Goal: Transaction & Acquisition: Purchase product/service

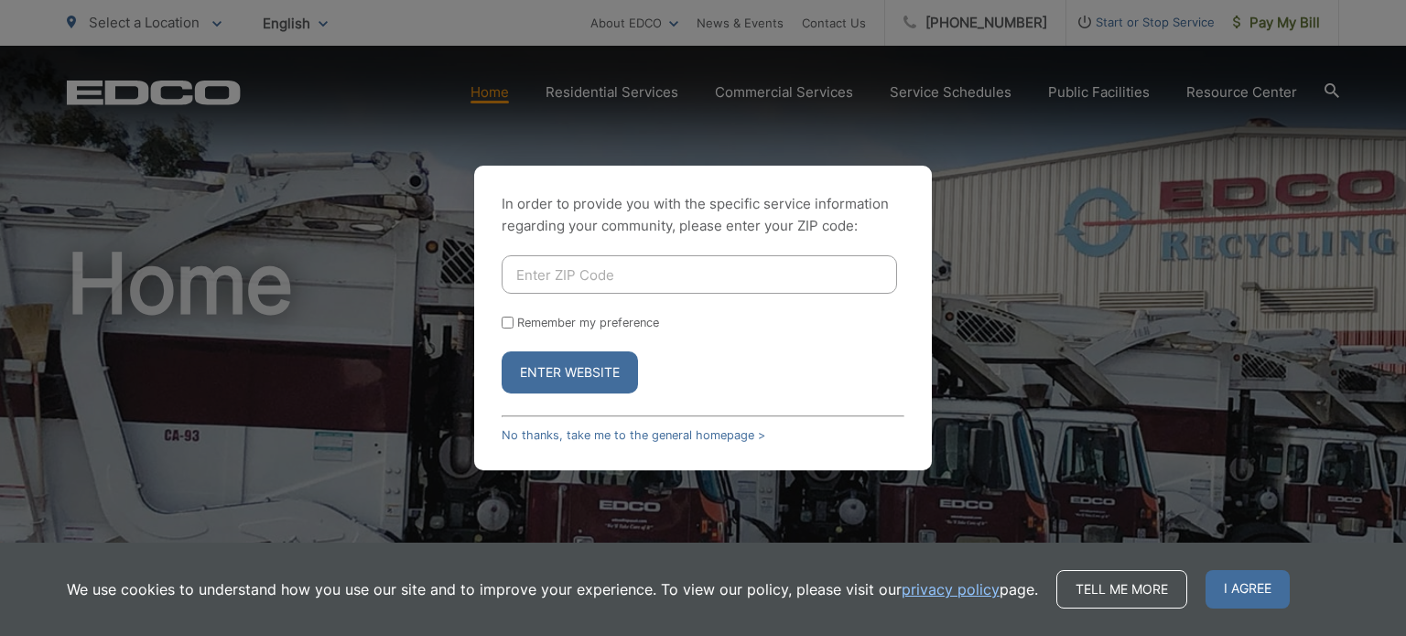
click at [615, 284] on input "Enter ZIP Code" at bounding box center [699, 274] width 395 height 38
click at [586, 365] on button "Enter Website" at bounding box center [570, 372] width 136 height 42
click at [578, 369] on button "Enter Website" at bounding box center [570, 372] width 136 height 42
click at [597, 373] on button "Enter Website" at bounding box center [570, 372] width 136 height 42
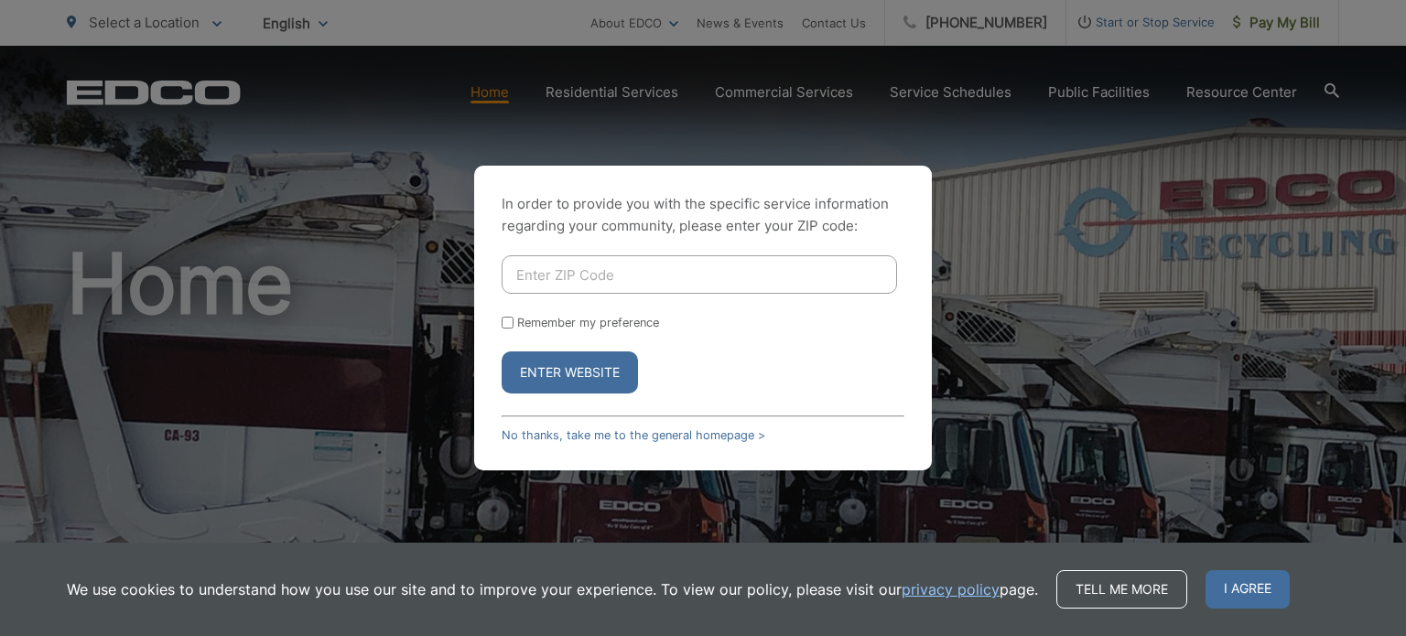
click at [543, 276] on input "Enter ZIP Code" at bounding box center [699, 274] width 395 height 38
type input "91901"
click at [575, 383] on button "Enter Website" at bounding box center [570, 372] width 136 height 42
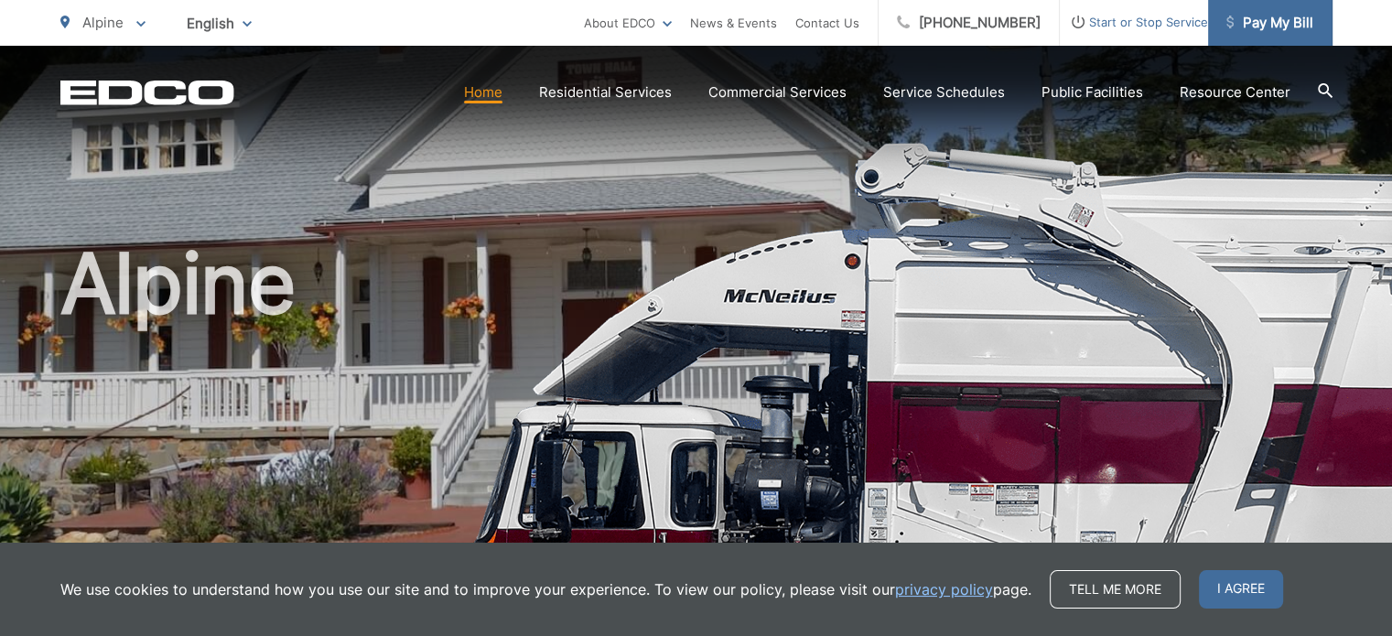
click at [1263, 15] on span "Pay My Bill" at bounding box center [1269, 23] width 87 height 22
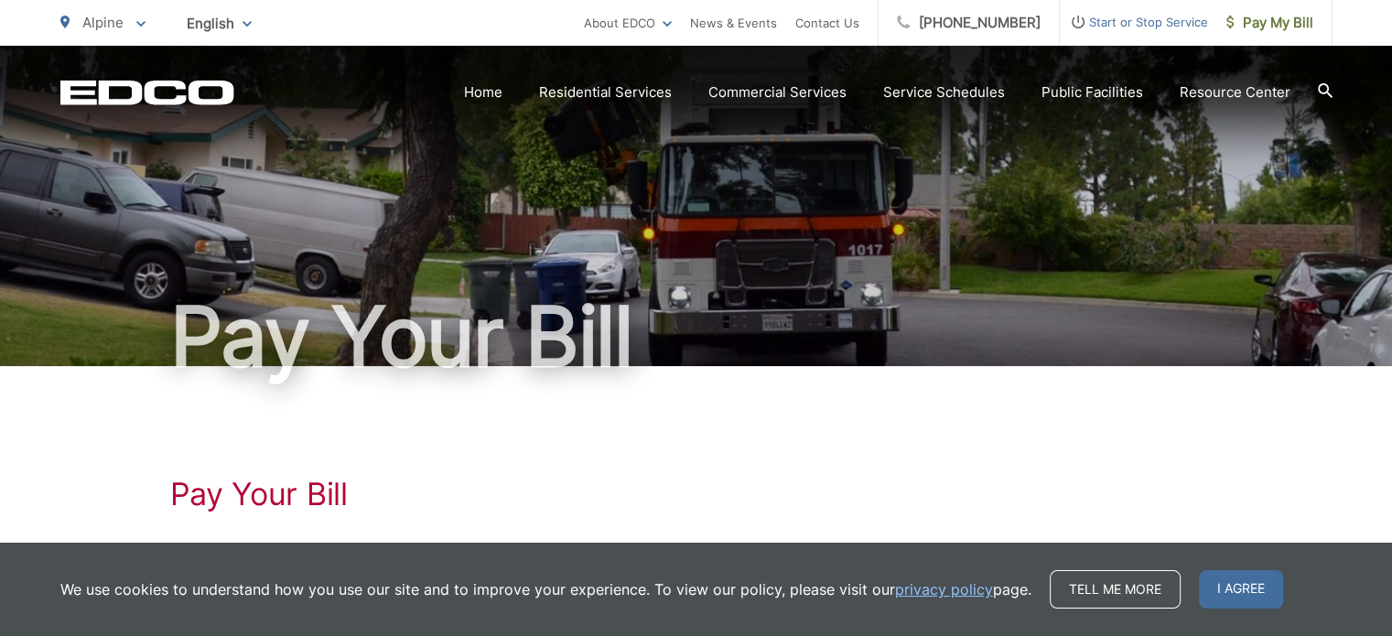
click at [1249, 564] on div "We use cookies to understand how you use our site and to improve your experienc…" at bounding box center [696, 589] width 1392 height 93
click at [1248, 578] on span "I agree" at bounding box center [1241, 589] width 84 height 38
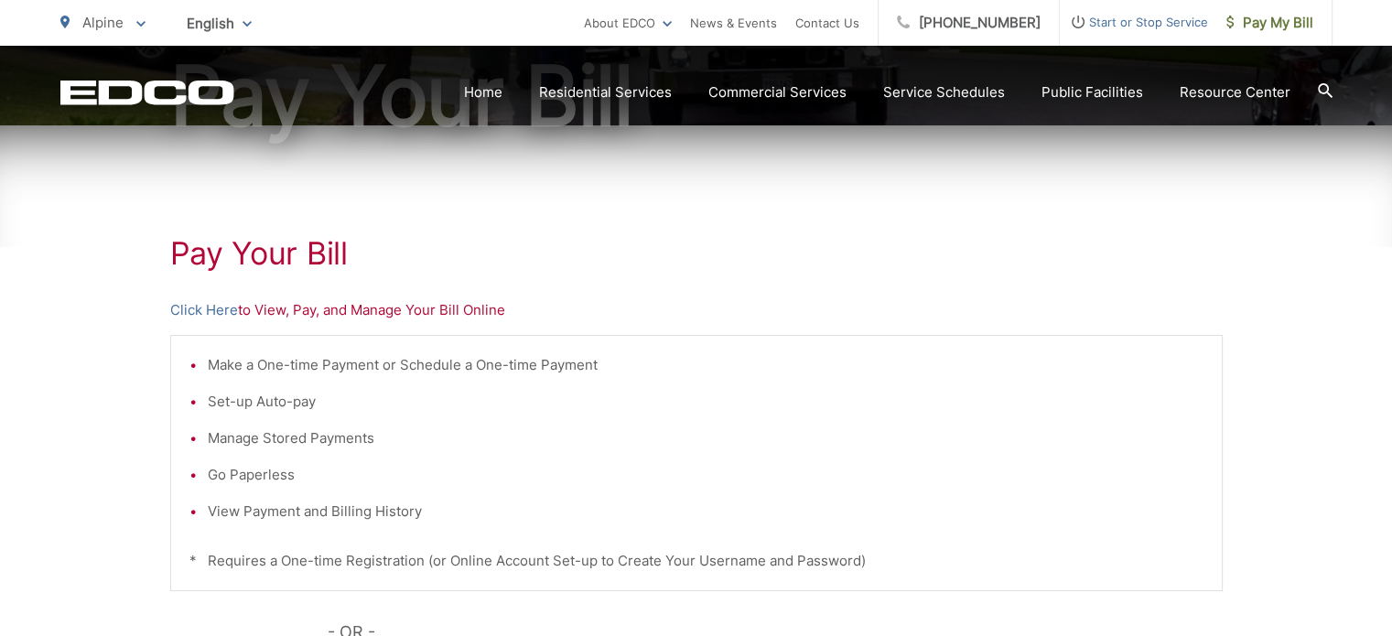
scroll to position [242, 0]
click at [205, 303] on link "Click Here" at bounding box center [204, 309] width 68 height 22
